Goal: Browse casually

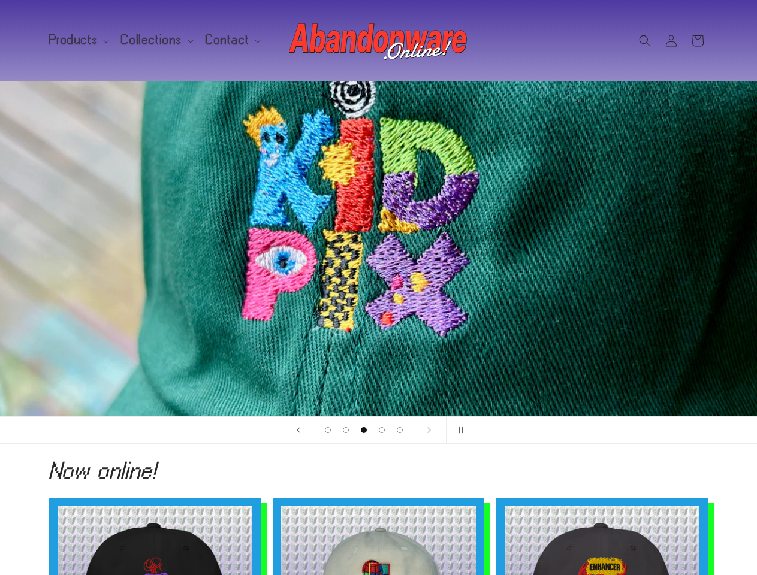
scroll to position [0, 2270]
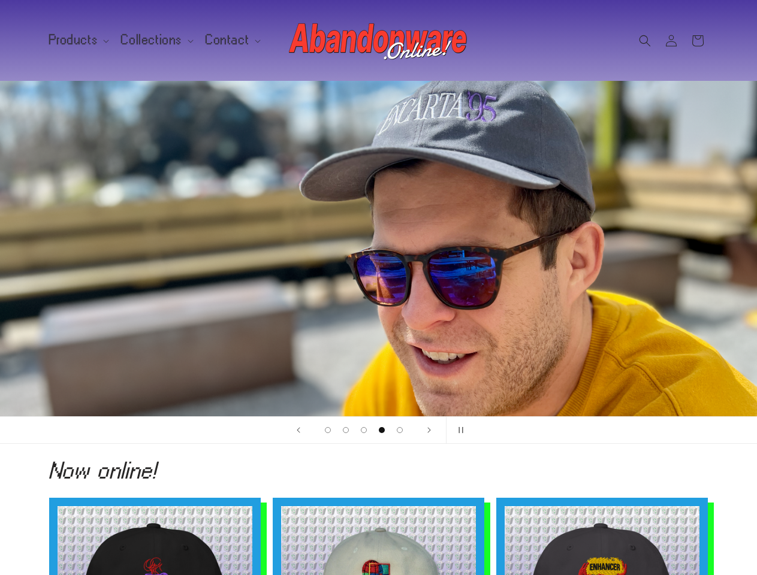
click at [378, 288] on div "4 of 5" at bounding box center [378, 248] width 719 height 335
click at [77, 40] on span "Products" at bounding box center [73, 40] width 49 height 11
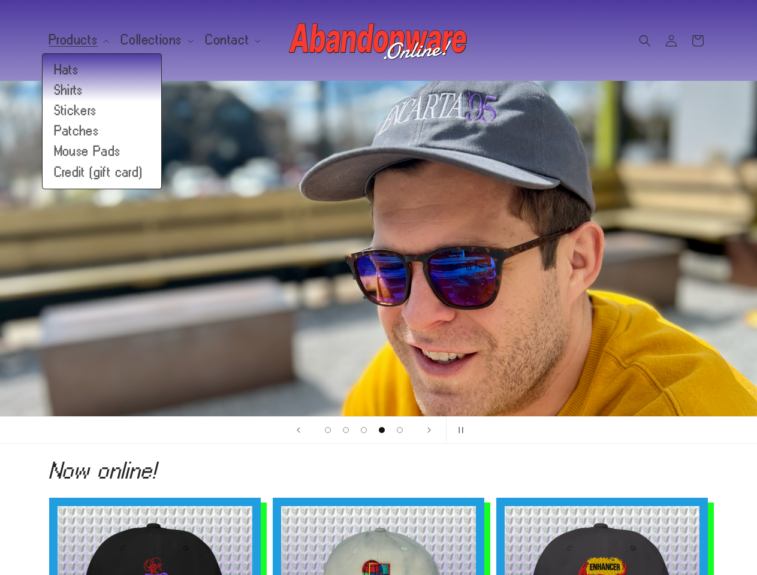
click at [152, 40] on span "Collections" at bounding box center [151, 40] width 61 height 11
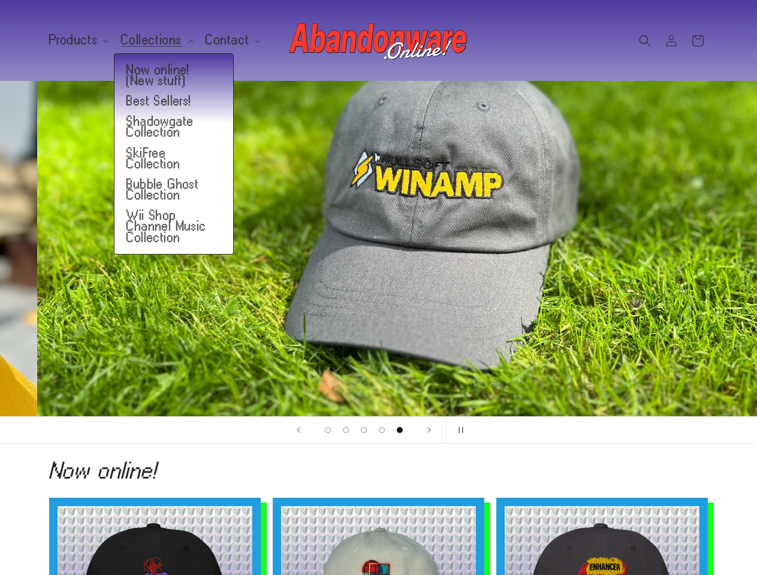
click at [225, 40] on span "Contact" at bounding box center [227, 40] width 44 height 11
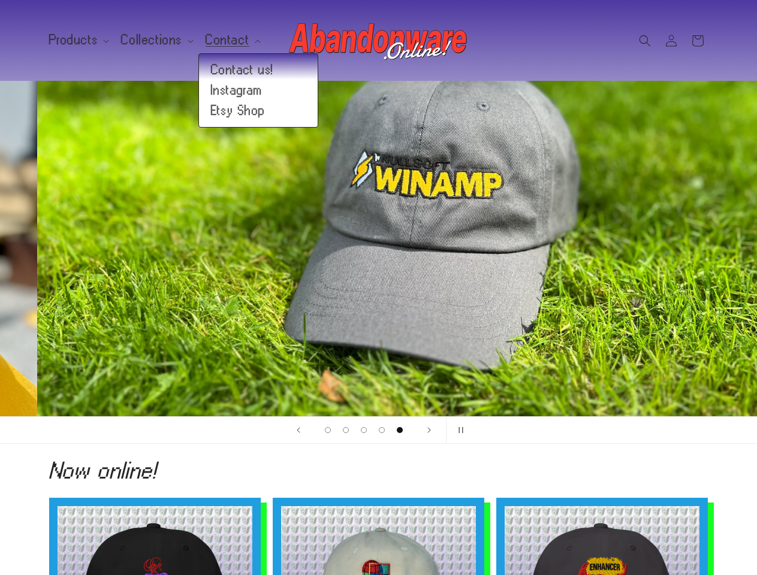
click at [645, 41] on icon "Search" at bounding box center [645, 41] width 12 height 12
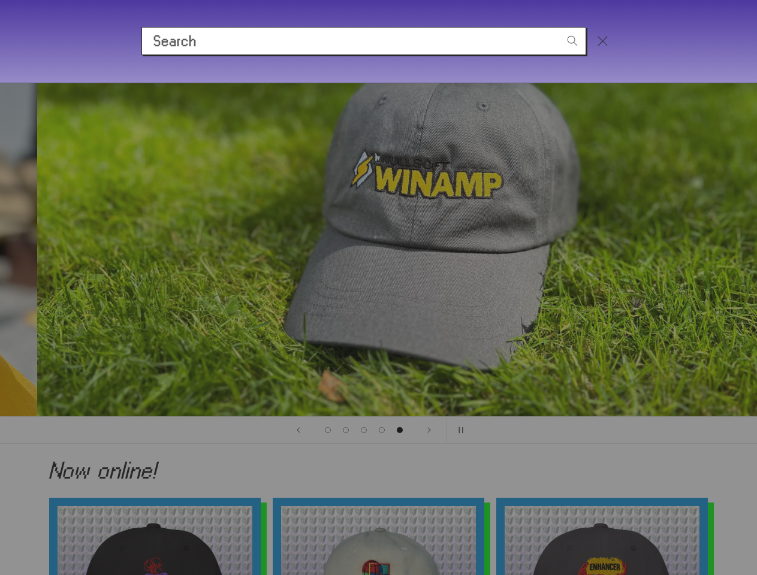
click at [646, 54] on div "Search" at bounding box center [378, 40] width 757 height 83
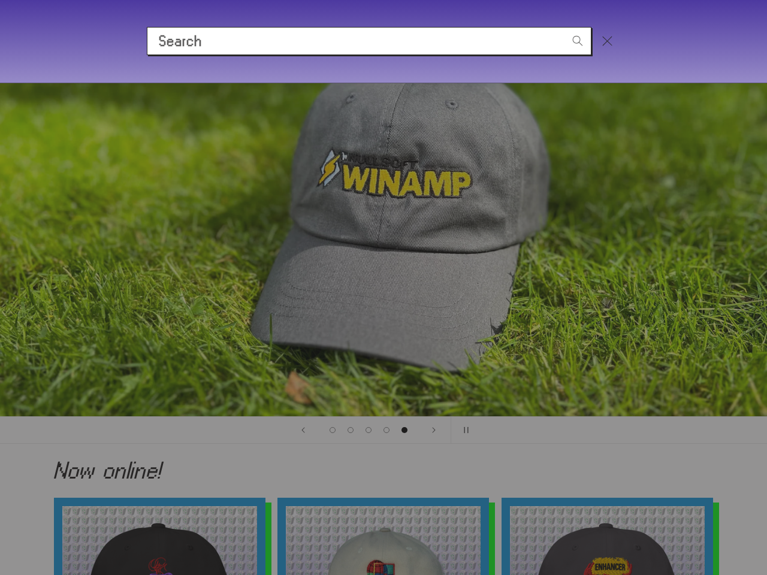
click at [0, 41] on div "Search" at bounding box center [0, 41] width 0 height 0
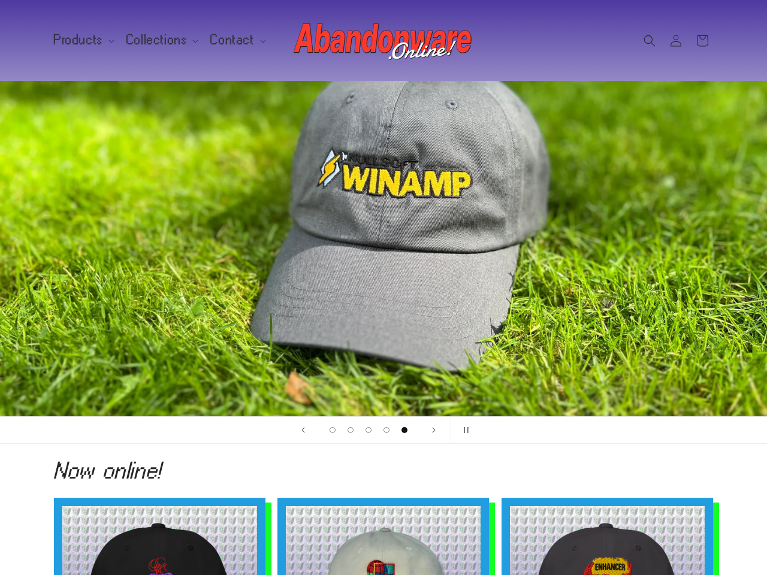
click at [329, 430] on span "Load slide 1 of 5" at bounding box center [332, 430] width 6 height 6
click at [347, 430] on span "Load slide 2 of 5" at bounding box center [350, 430] width 6 height 6
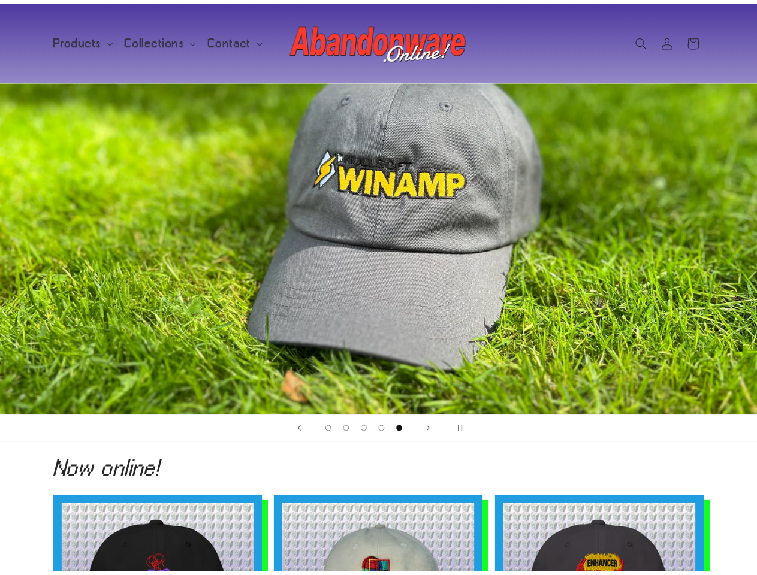
scroll to position [0, 3027]
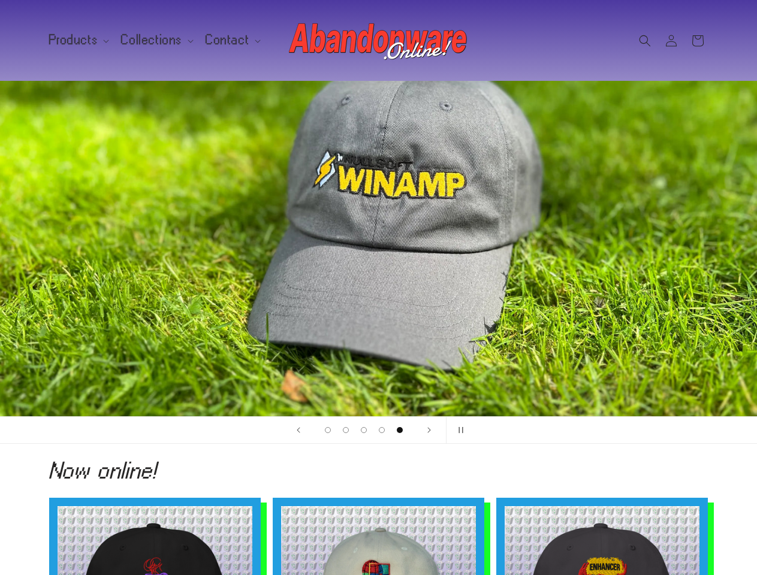
click at [364, 430] on span "Load slide 3 of 5" at bounding box center [364, 430] width 6 height 6
